Goal: Check status: Check status

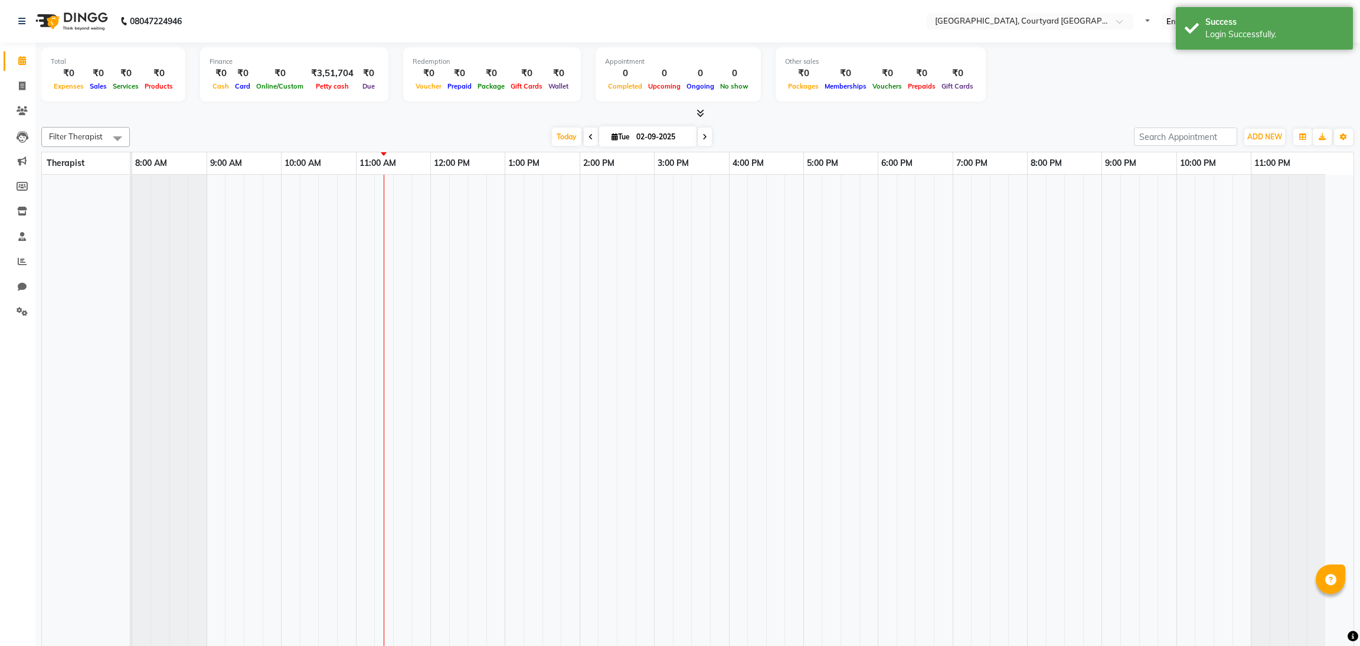
select select "en"
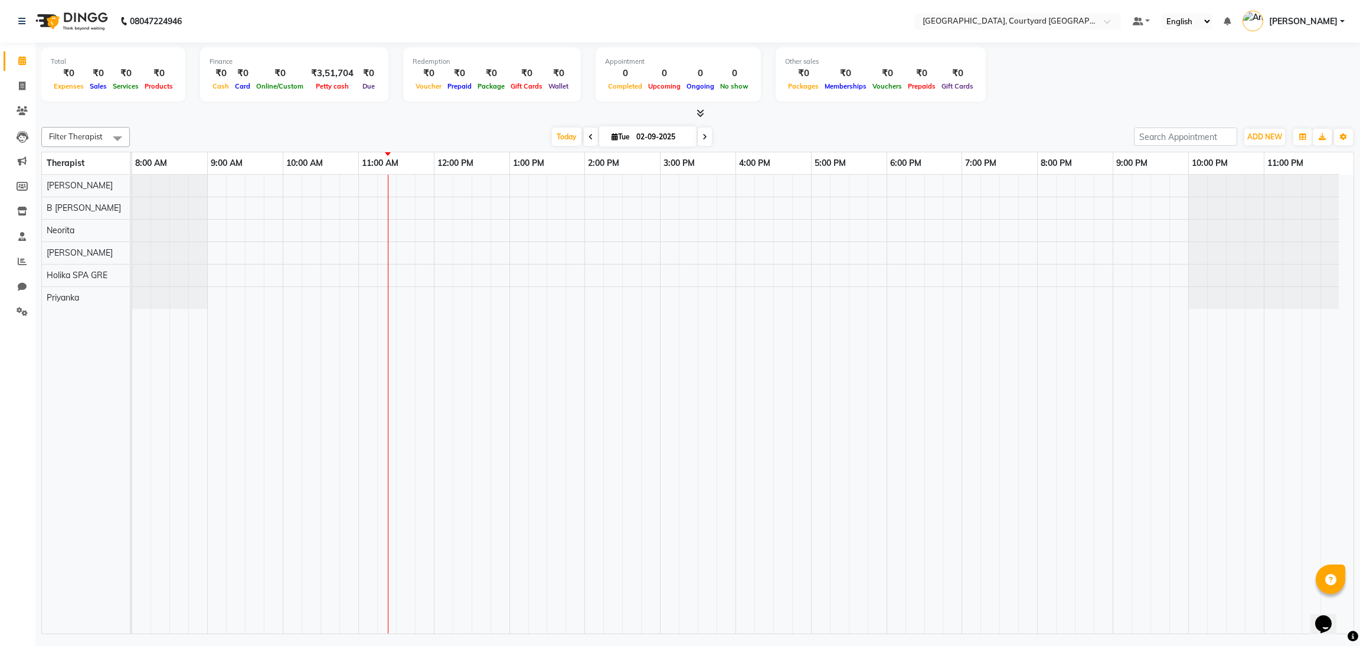
drag, startPoint x: 670, startPoint y: 143, endPoint x: 699, endPoint y: 139, distance: 29.1
click at [699, 139] on div "[DATE] [DATE]" at bounding box center [632, 137] width 162 height 18
click at [699, 139] on span at bounding box center [705, 136] width 14 height 18
type input "[DATE]"
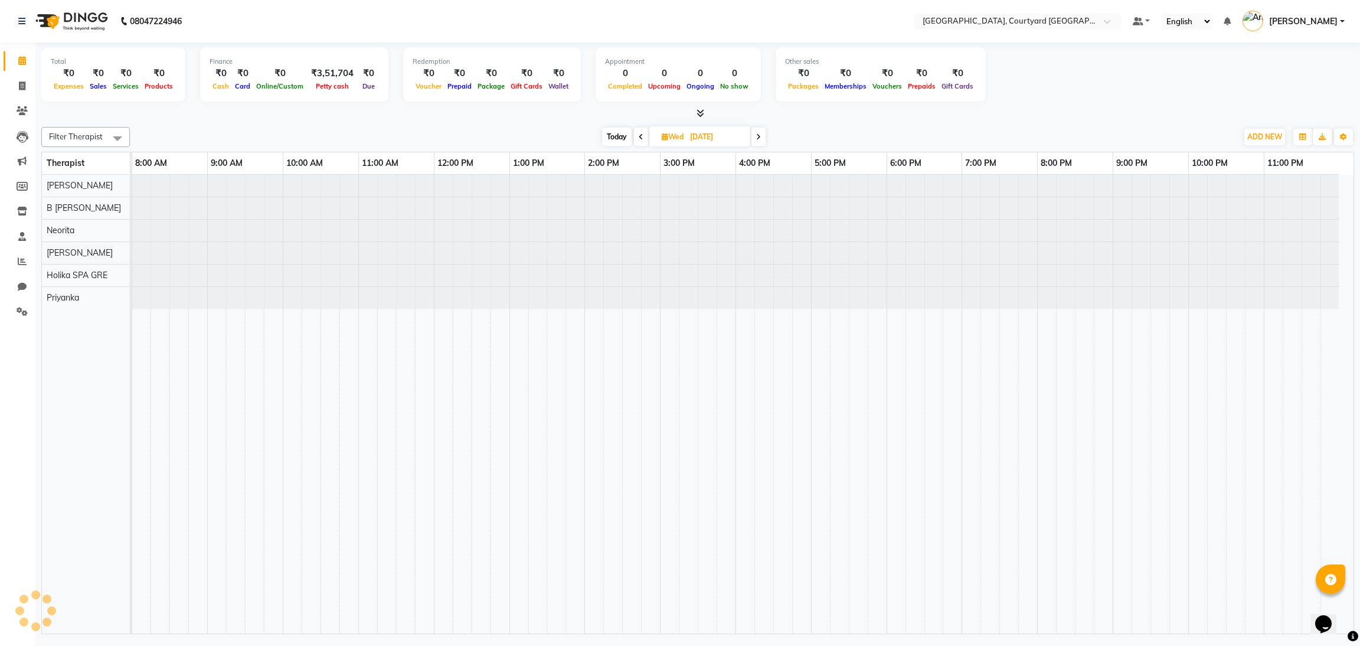
click at [699, 139] on input "[DATE]" at bounding box center [715, 137] width 59 height 18
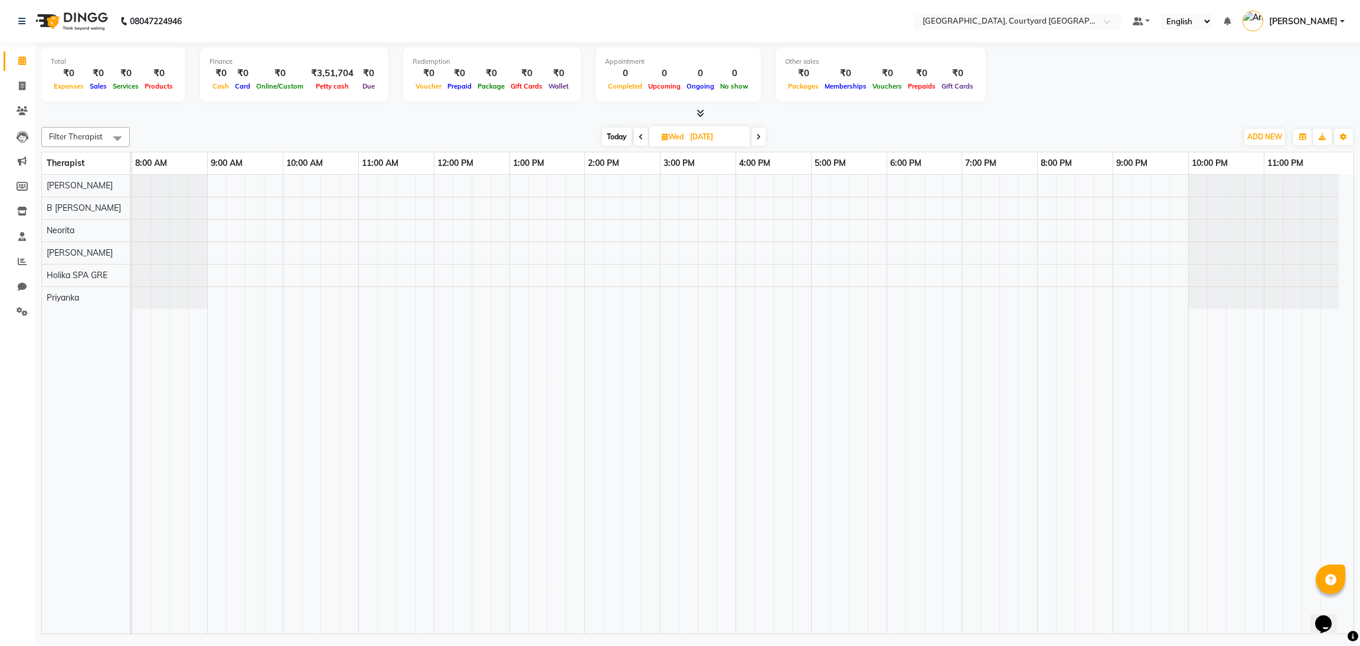
click at [700, 139] on input "[DATE]" at bounding box center [715, 137] width 59 height 18
select select "9"
select select "2025"
click at [757, 135] on icon at bounding box center [758, 136] width 5 height 7
click at [757, 135] on icon at bounding box center [756, 136] width 5 height 7
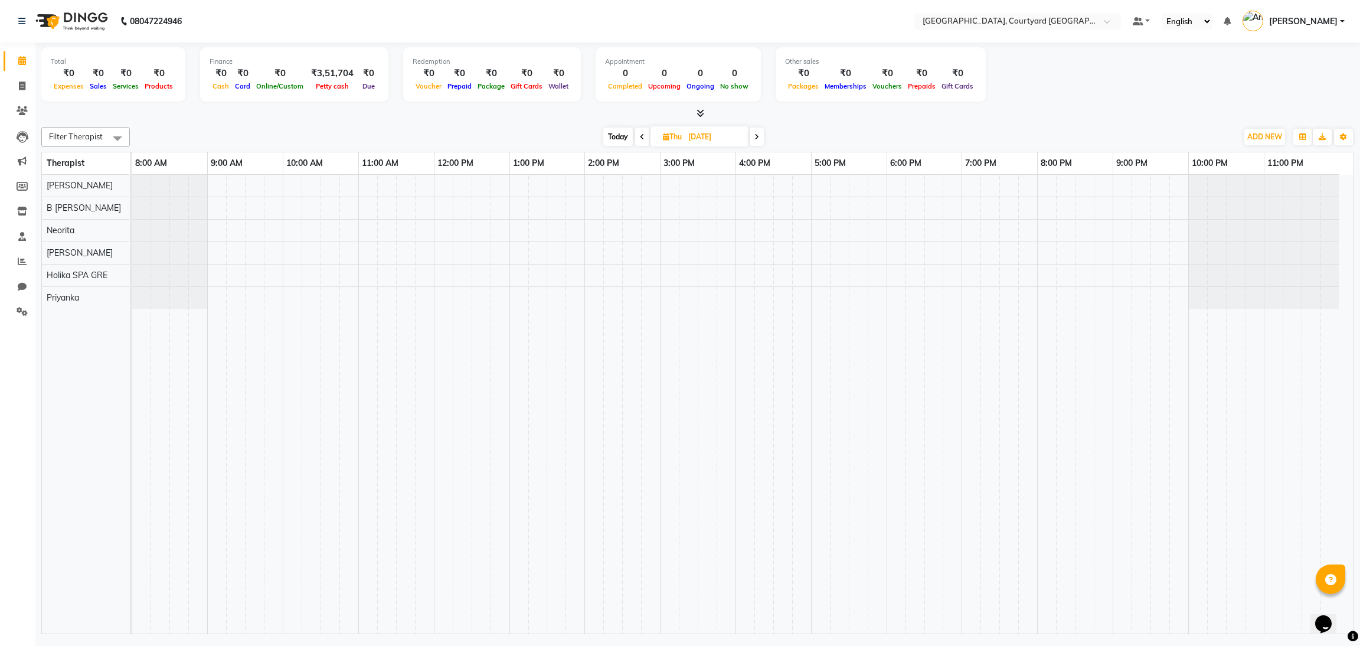
type input "[DATE]"
